Goal: Browse casually

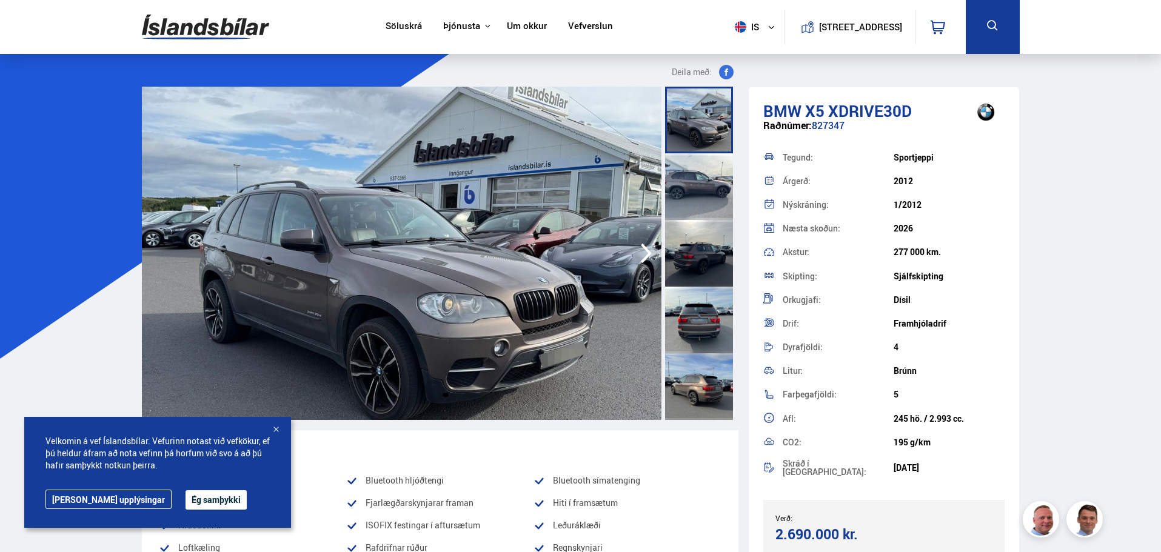
click at [186, 496] on button "Ég samþykki" at bounding box center [216, 500] width 61 height 19
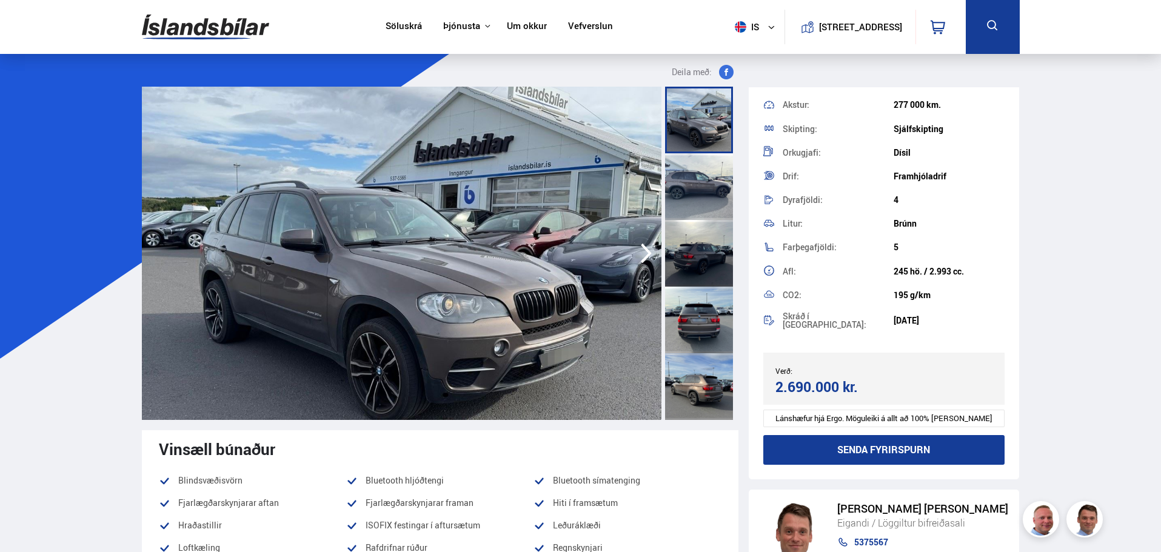
scroll to position [149, 0]
click at [517, 345] on img at bounding box center [402, 254] width 520 height 334
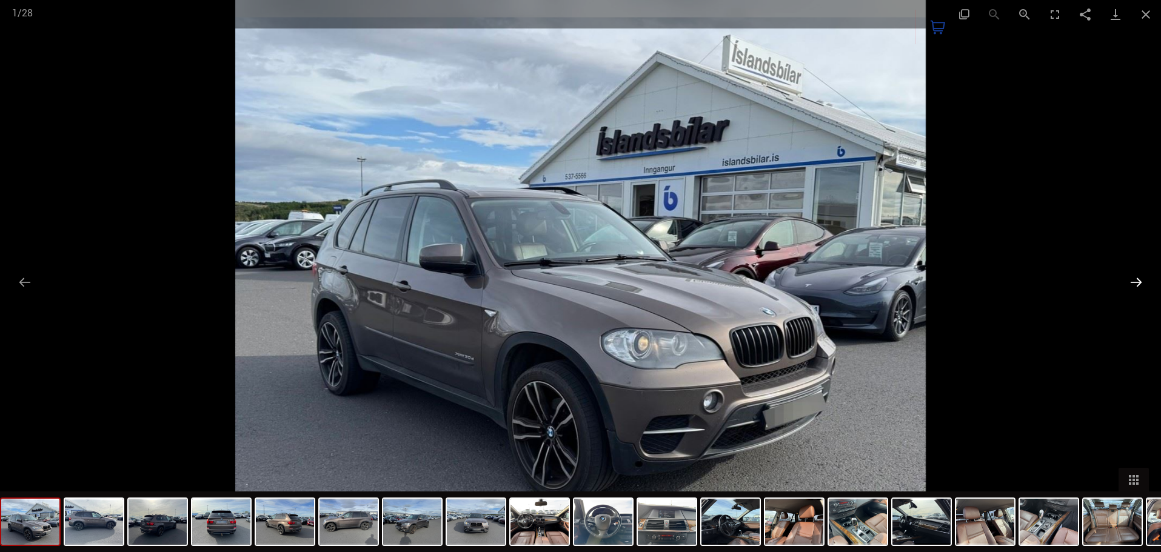
click at [1141, 280] on button "Next slide" at bounding box center [1136, 282] width 25 height 24
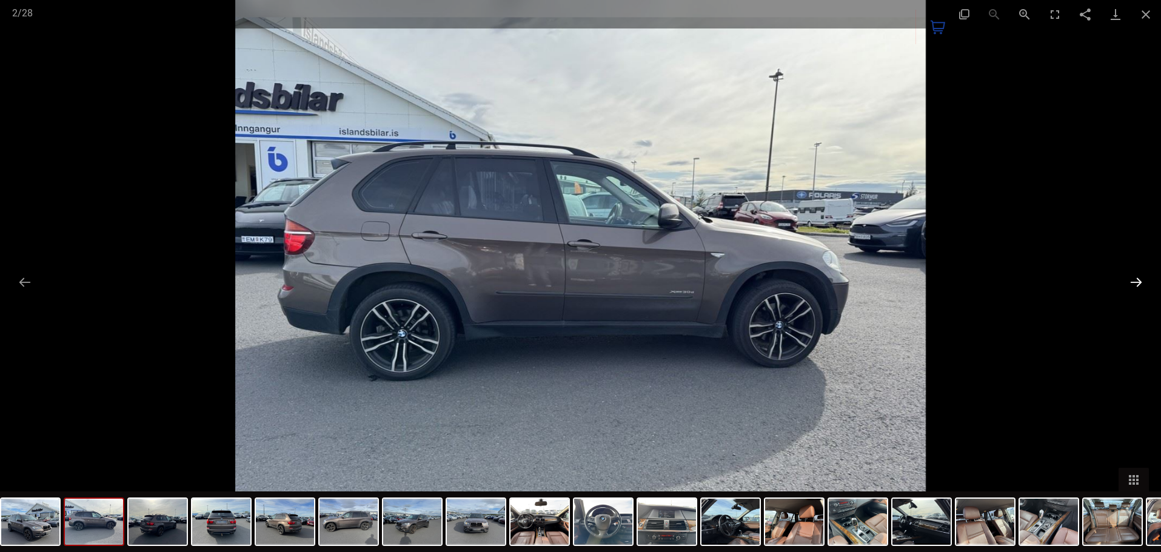
click at [1141, 280] on button "Next slide" at bounding box center [1136, 282] width 25 height 24
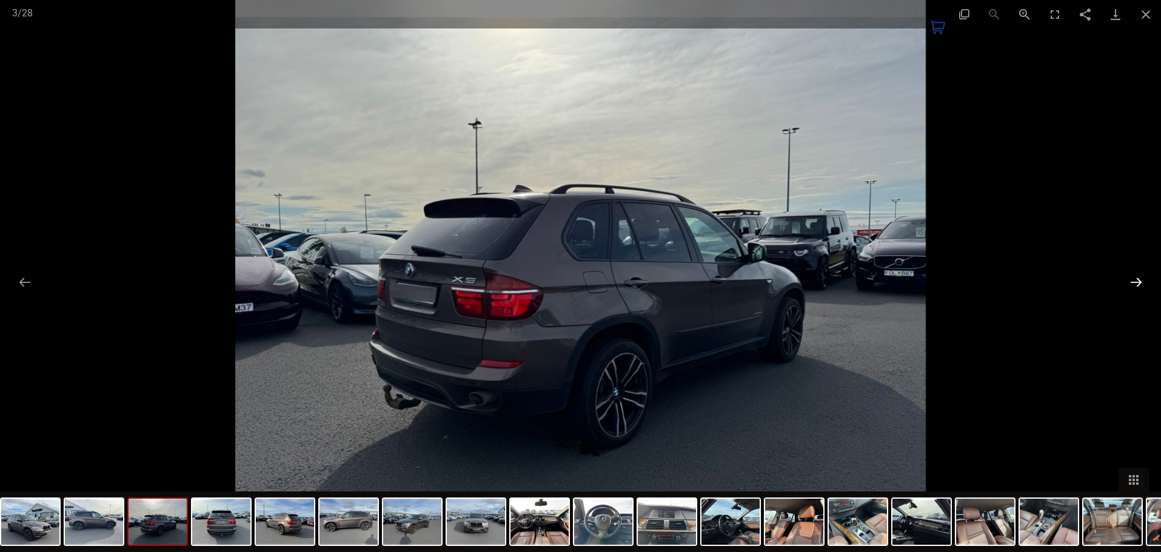
click at [1141, 280] on button "Next slide" at bounding box center [1136, 282] width 25 height 24
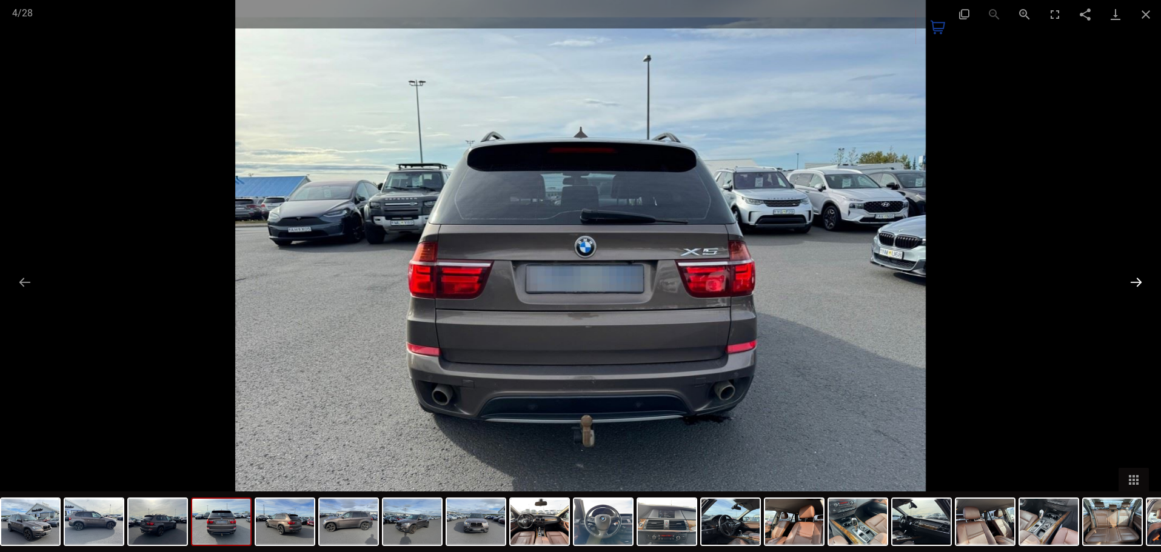
click at [1141, 280] on button "Next slide" at bounding box center [1136, 282] width 25 height 24
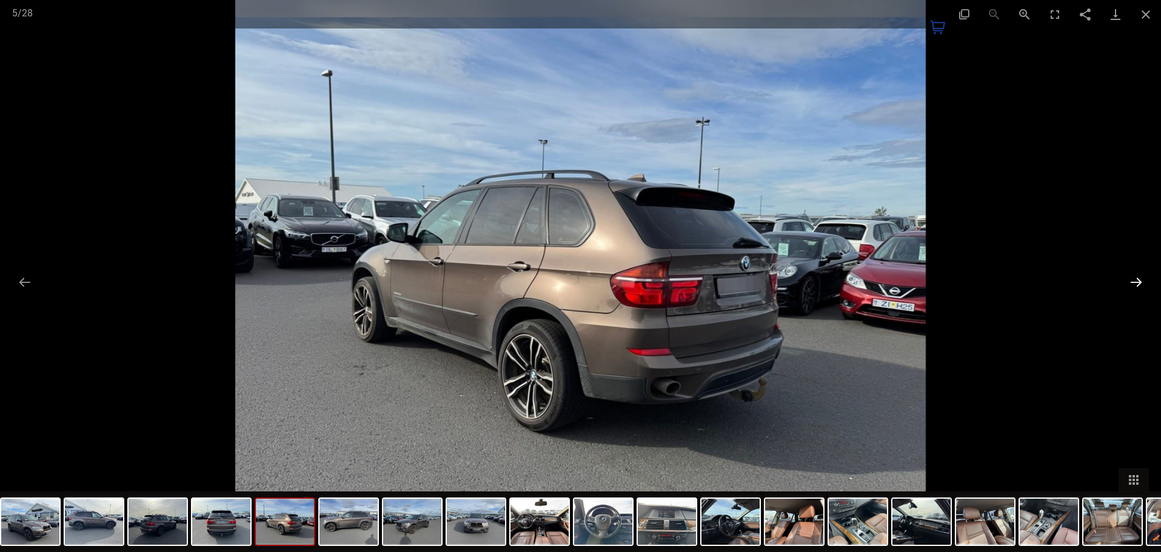
click at [1141, 280] on button "Next slide" at bounding box center [1136, 282] width 25 height 24
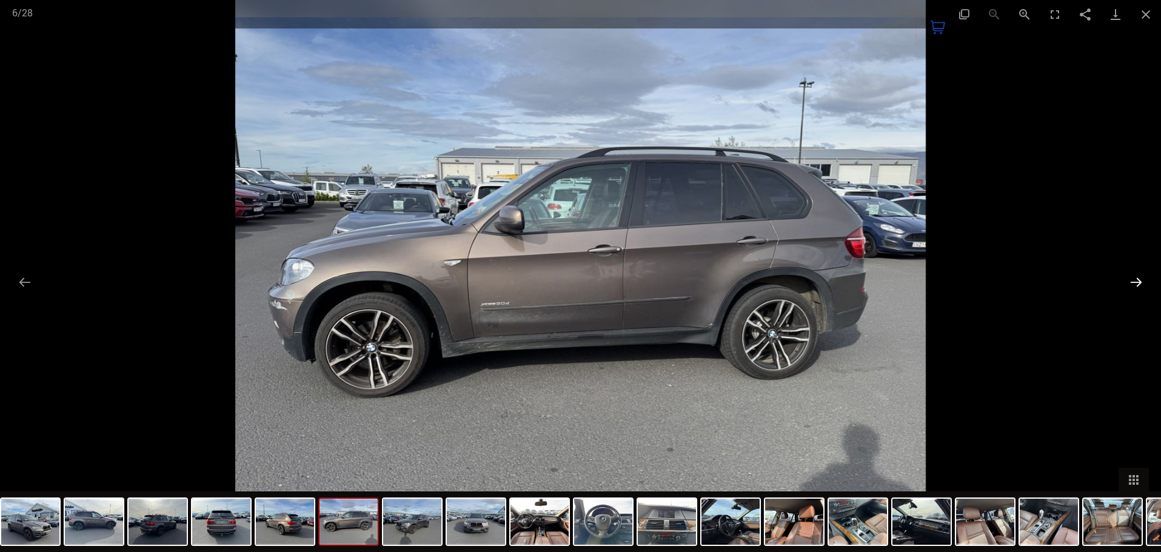
click at [1141, 280] on button "Next slide" at bounding box center [1136, 282] width 25 height 24
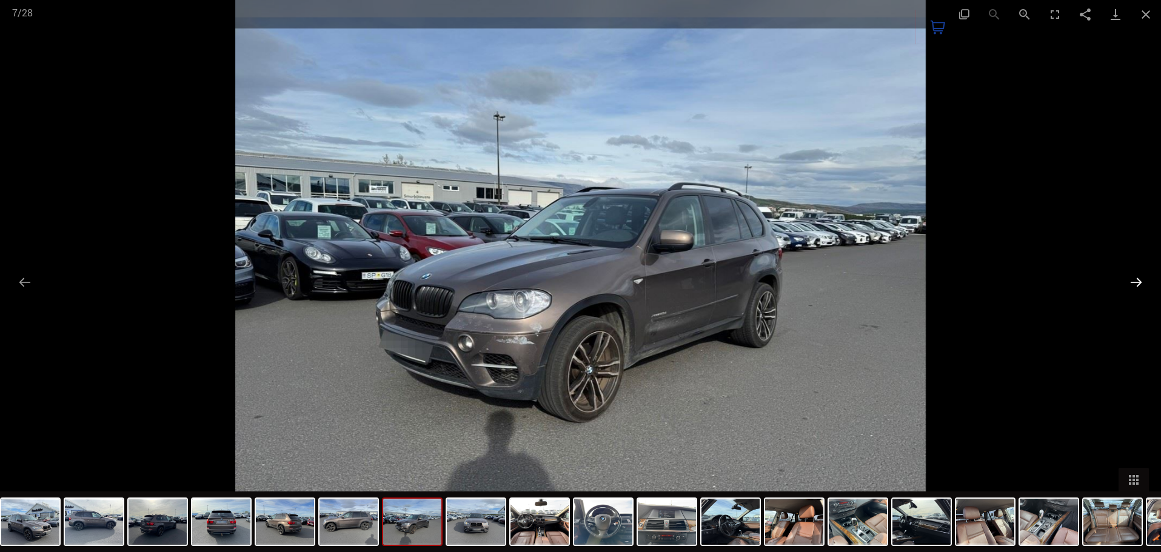
click at [1141, 280] on button "Next slide" at bounding box center [1136, 282] width 25 height 24
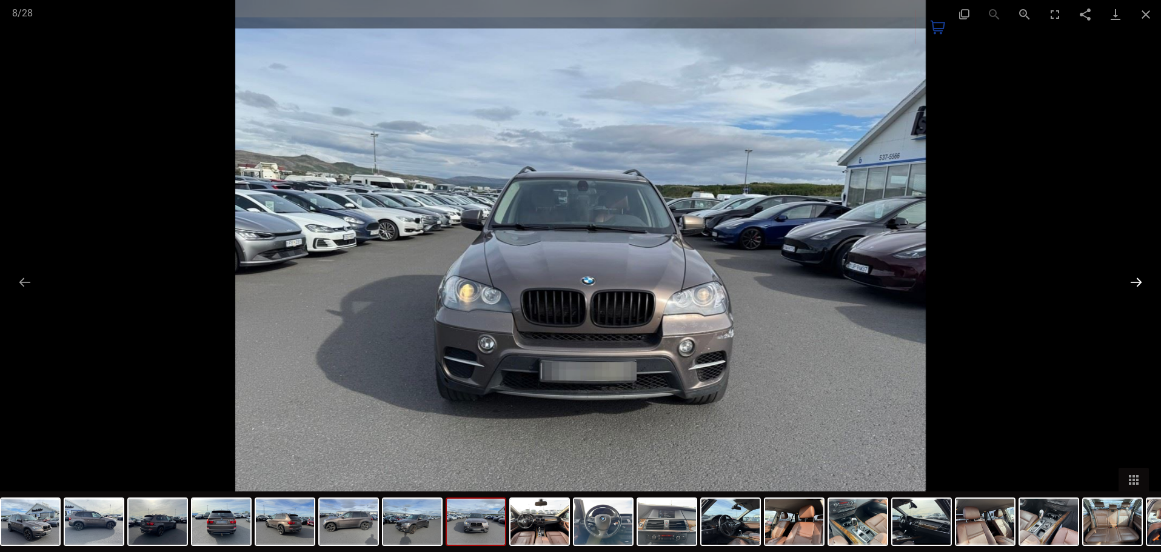
click at [1141, 280] on button "Next slide" at bounding box center [1136, 282] width 25 height 24
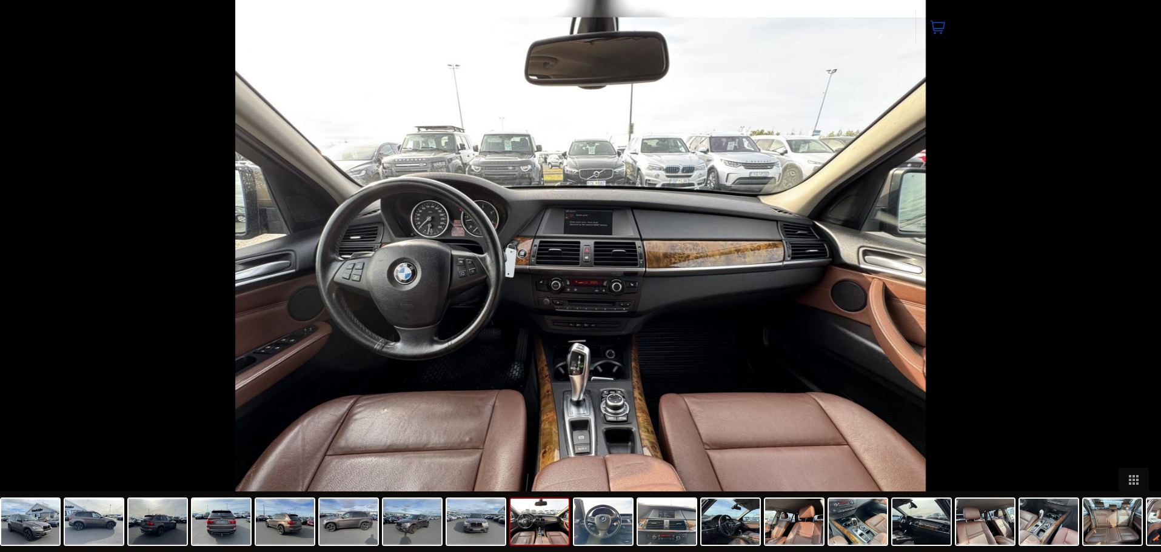
click at [1141, 280] on button "Next slide" at bounding box center [1142, 282] width 25 height 24
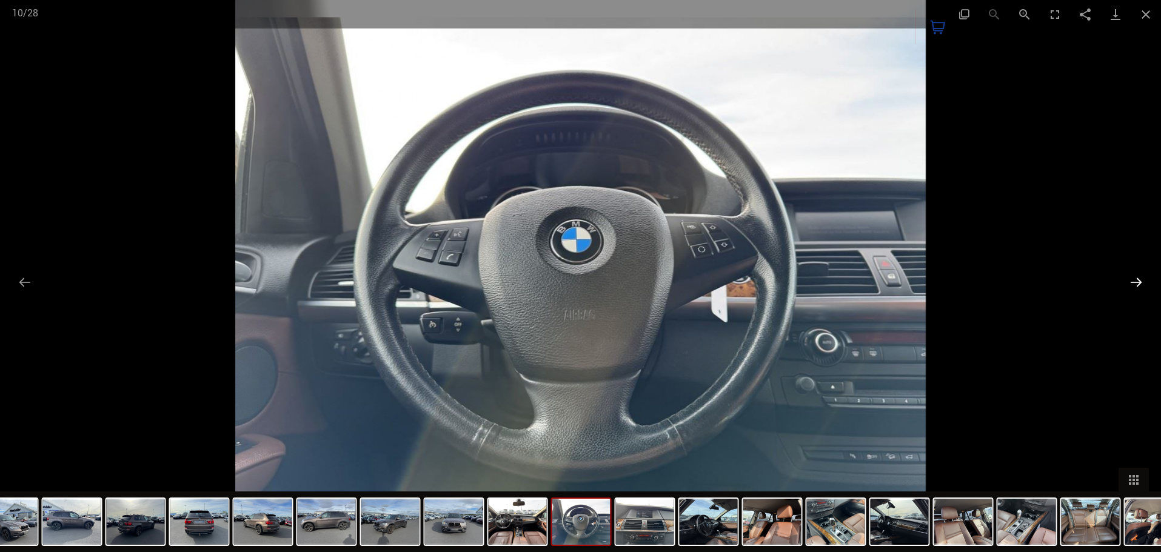
click at [1141, 280] on button "Next slide" at bounding box center [1136, 282] width 25 height 24
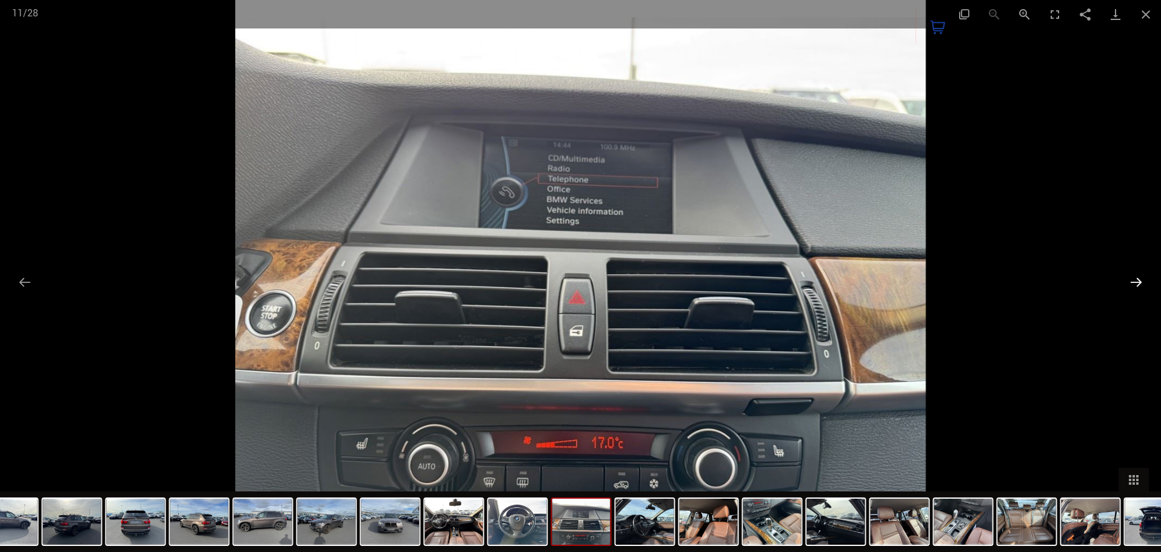
click at [1141, 280] on button "Next slide" at bounding box center [1136, 282] width 25 height 24
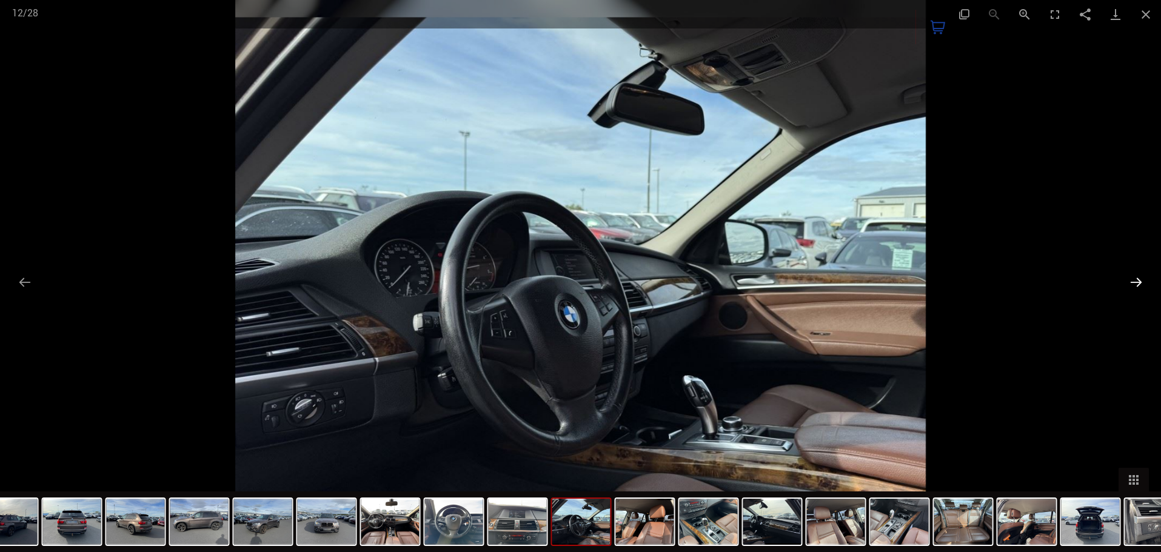
click at [1141, 280] on button "Next slide" at bounding box center [1136, 282] width 25 height 24
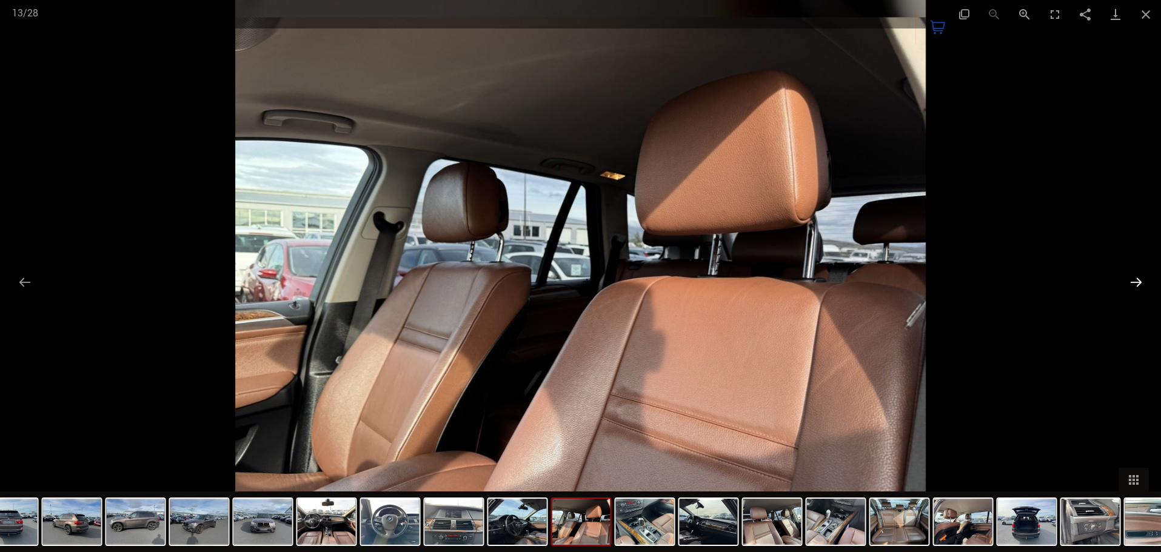
click at [1141, 280] on button "Next slide" at bounding box center [1136, 282] width 25 height 24
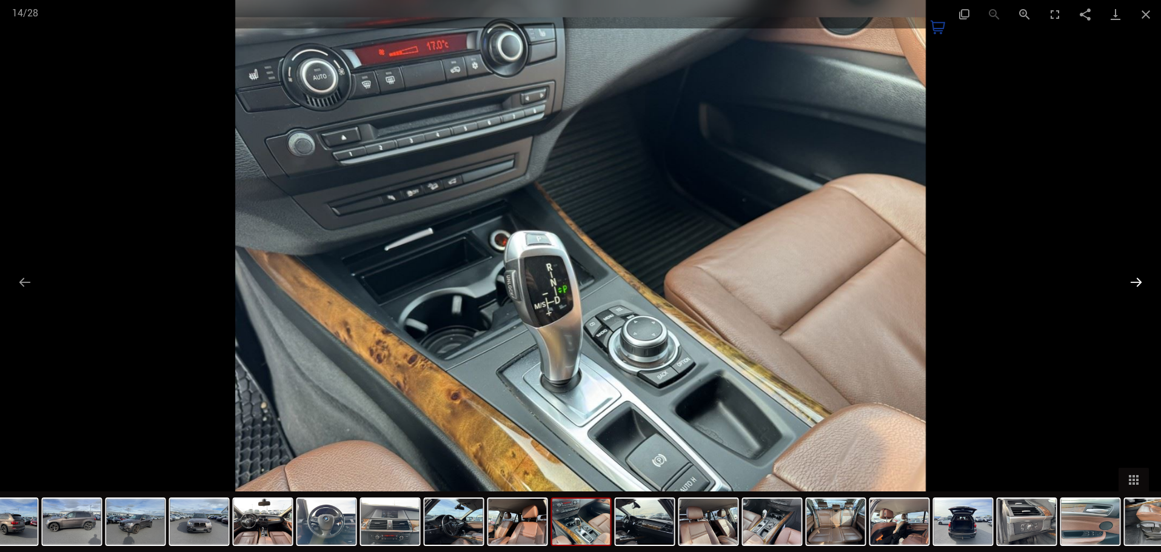
click at [1141, 280] on button "Next slide" at bounding box center [1136, 282] width 25 height 24
